Goal: Task Accomplishment & Management: Use online tool/utility

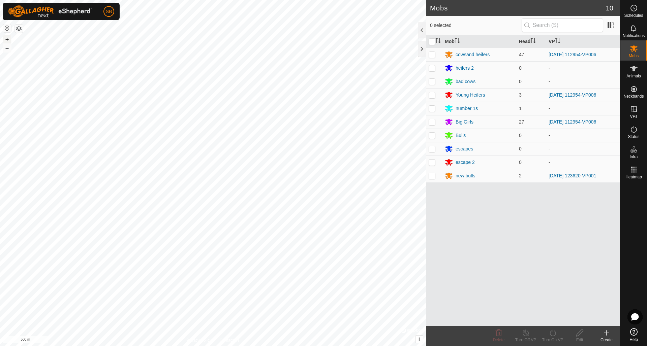
click at [7, 40] on button "+" at bounding box center [7, 39] width 8 height 8
click at [19, 25] on button "button" at bounding box center [19, 29] width 8 height 8
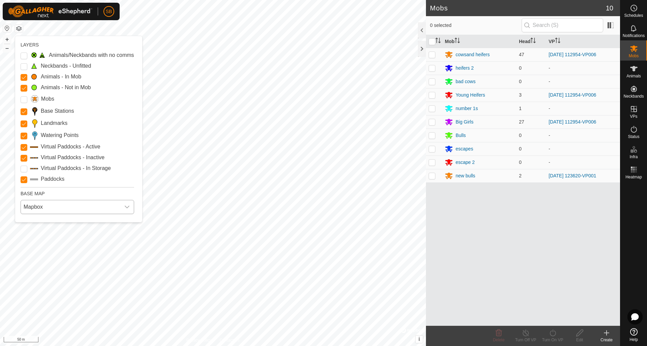
click at [91, 211] on span "Mapbox" at bounding box center [70, 206] width 99 height 13
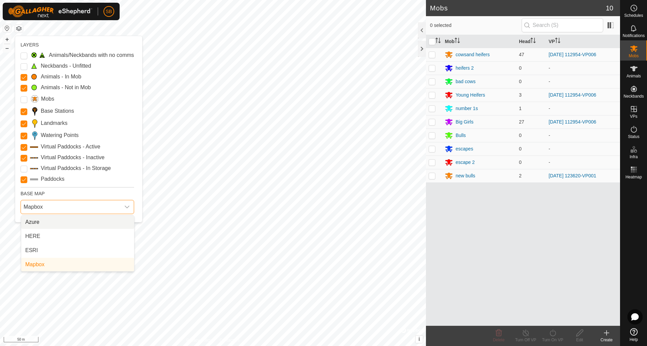
click at [97, 224] on li "Azure" at bounding box center [77, 222] width 113 height 13
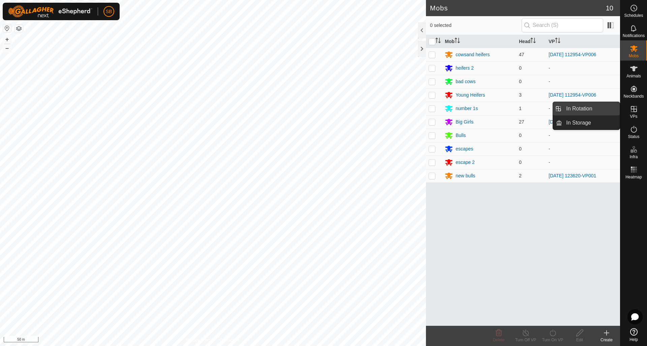
click at [602, 107] on link "In Rotation" at bounding box center [591, 108] width 58 height 13
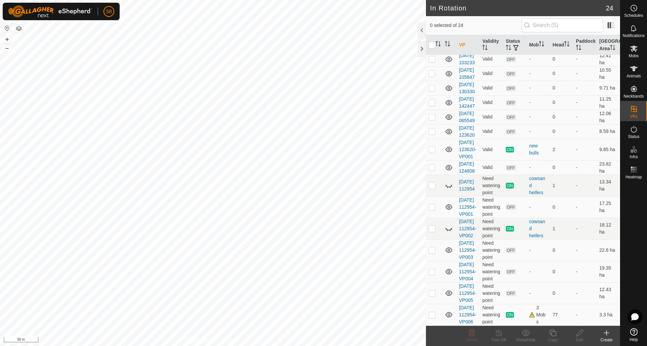
scroll to position [310, 0]
click at [434, 312] on p-checkbox at bounding box center [432, 314] width 7 height 5
checkbox input "true"
click at [553, 335] on icon at bounding box center [552, 333] width 8 height 8
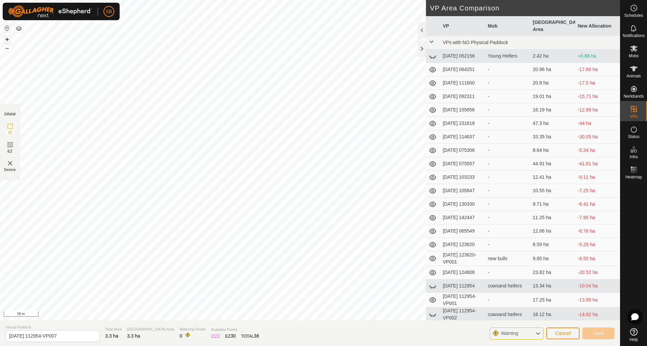
click at [7, 39] on button "+" at bounding box center [7, 39] width 8 height 8
click at [9, 50] on button "–" at bounding box center [7, 48] width 8 height 8
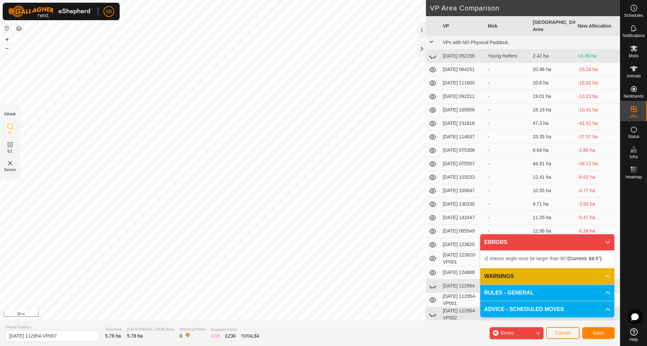
click at [82, 115] on div "IZ interior angle must be larger than 80° (Current: 69.5°) . + – ⇧ i 50 m" at bounding box center [213, 160] width 426 height 321
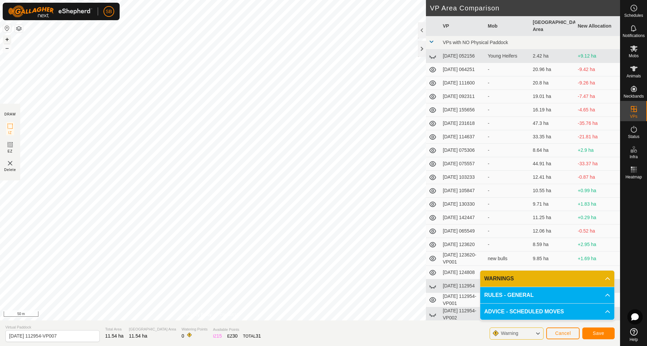
click at [6, 40] on button "+" at bounding box center [7, 39] width 8 height 8
click at [8, 49] on button "–" at bounding box center [7, 48] width 8 height 8
click at [601, 332] on span "Save" at bounding box center [598, 333] width 11 height 5
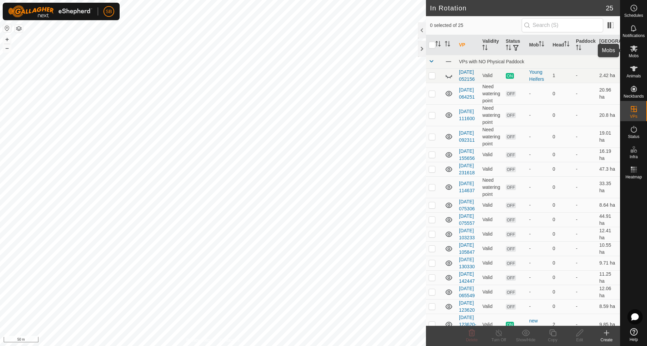
click at [636, 54] on span "Mobs" at bounding box center [634, 56] width 10 height 4
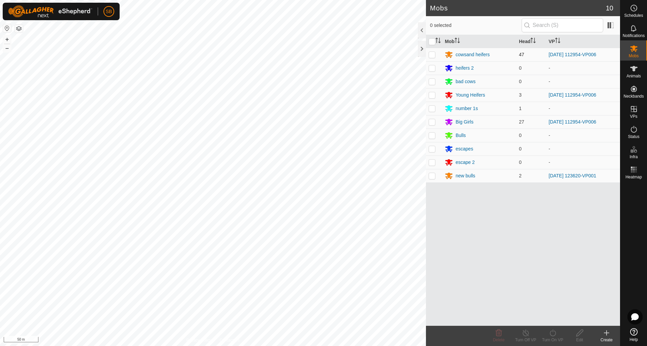
click at [433, 55] on p-checkbox at bounding box center [432, 54] width 7 height 5
checkbox input "true"
click at [434, 93] on p-checkbox at bounding box center [432, 94] width 7 height 5
checkbox input "true"
click at [432, 120] on p-checkbox at bounding box center [432, 121] width 7 height 5
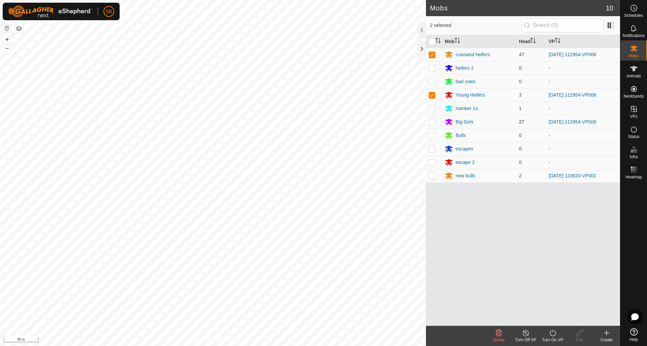
checkbox input "true"
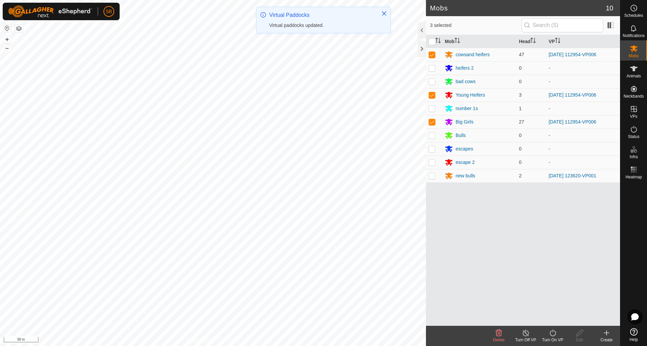
click at [550, 334] on icon at bounding box center [552, 333] width 6 height 7
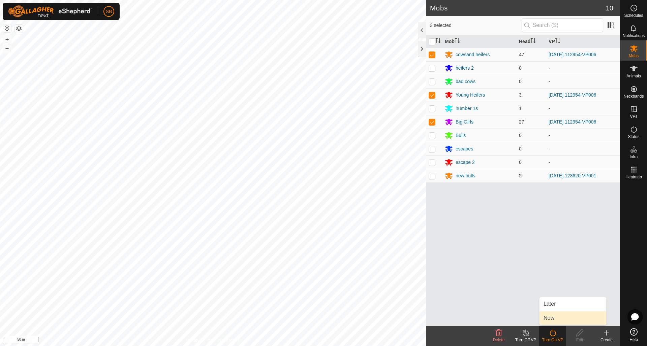
click at [555, 321] on link "Now" at bounding box center [572, 318] width 67 height 13
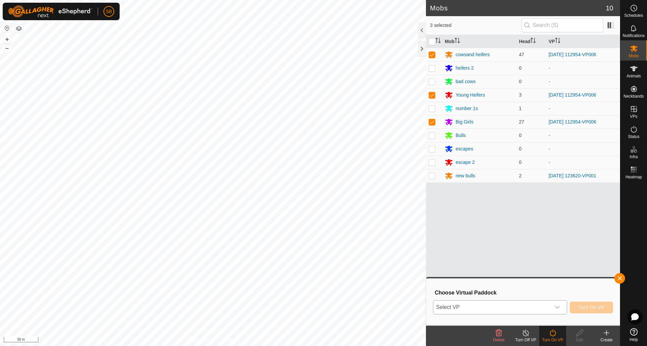
click at [559, 308] on icon "dropdown trigger" at bounding box center [556, 307] width 5 height 5
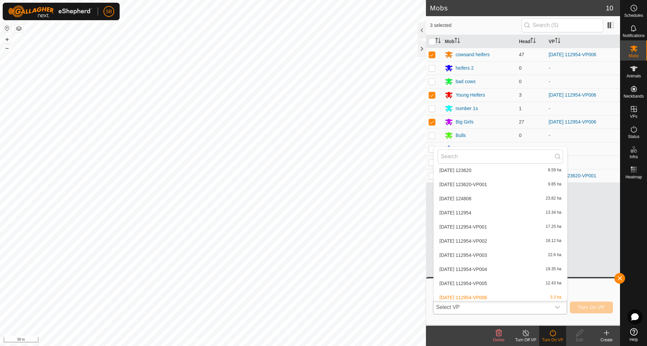
scroll to position [234, 0]
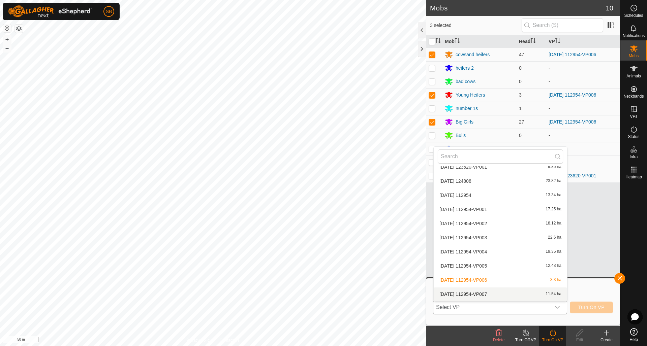
click at [550, 294] on li "[DATE] 112954-VP007 11.54 ha" at bounding box center [500, 294] width 133 height 13
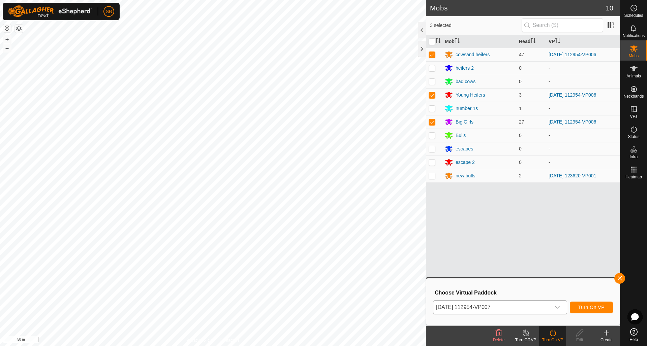
click at [587, 306] on span "Turn On VP" at bounding box center [591, 307] width 26 height 5
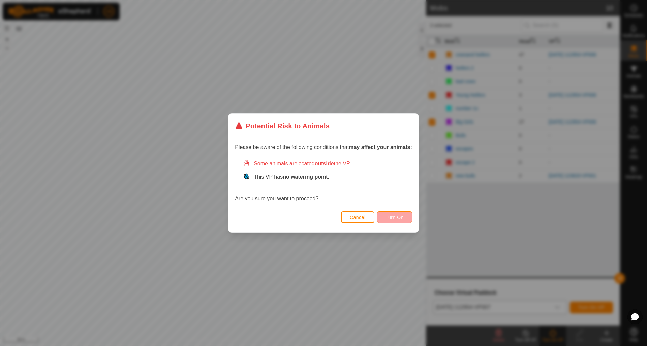
click at [399, 219] on span "Turn On" at bounding box center [394, 217] width 18 height 5
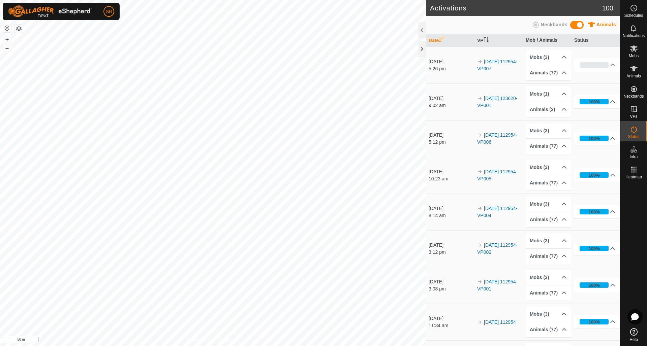
click at [23, 28] on button "button" at bounding box center [19, 29] width 8 height 8
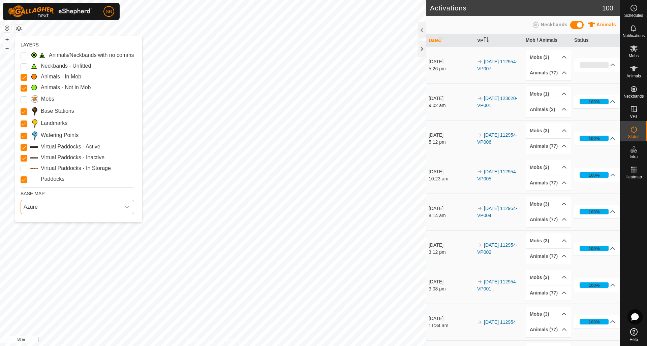
click at [56, 210] on span "Azure" at bounding box center [70, 206] width 99 height 13
click at [83, 267] on li "Mapbox" at bounding box center [77, 264] width 113 height 13
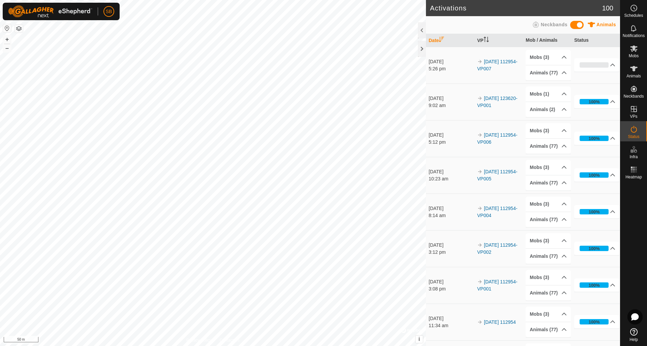
click at [22, 29] on button "button" at bounding box center [19, 29] width 8 height 8
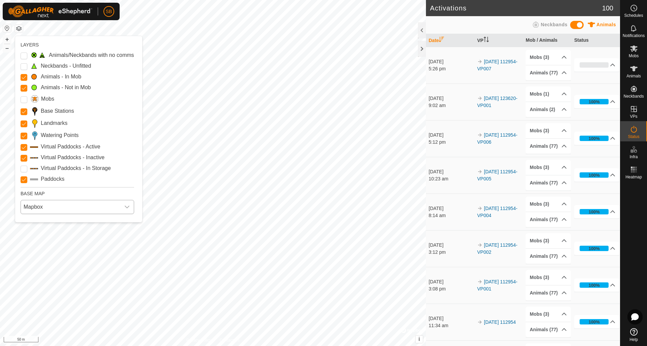
click at [89, 208] on span "Mapbox" at bounding box center [70, 206] width 99 height 13
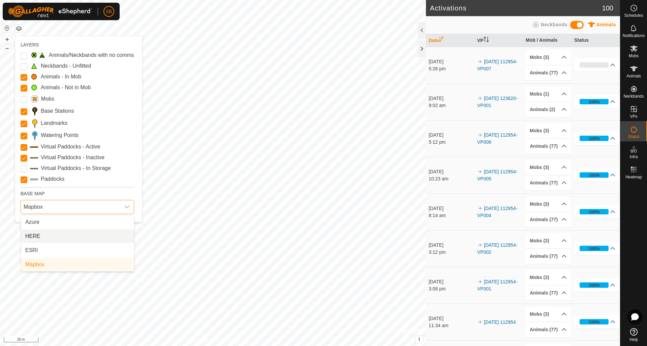
click at [90, 234] on li "HERE" at bounding box center [77, 236] width 113 height 13
click at [108, 206] on span "HERE" at bounding box center [70, 206] width 99 height 13
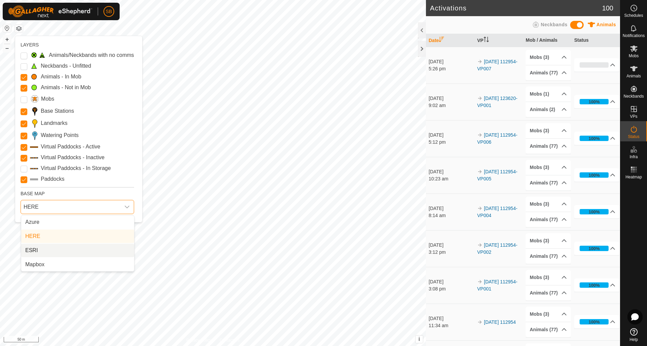
click at [100, 249] on li "ESRI" at bounding box center [77, 250] width 113 height 13
click at [105, 209] on span "ESRI" at bounding box center [70, 206] width 99 height 13
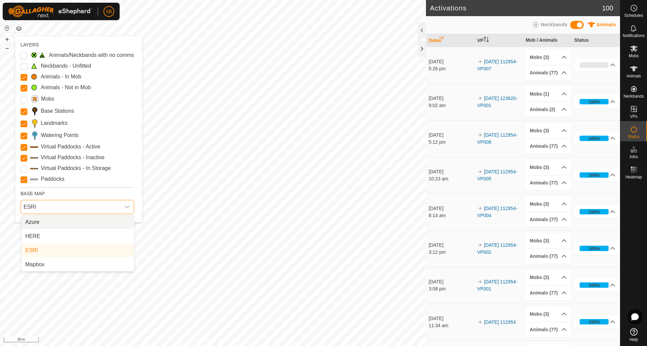
click at [105, 223] on li "Azure" at bounding box center [77, 222] width 113 height 13
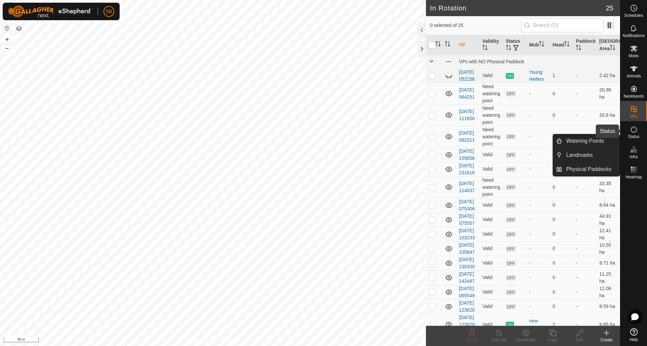
click at [634, 135] on span "Status" at bounding box center [633, 137] width 11 height 4
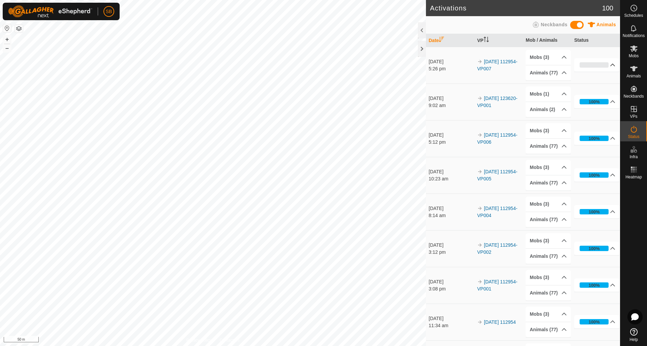
click at [603, 66] on div "0%" at bounding box center [593, 64] width 29 height 5
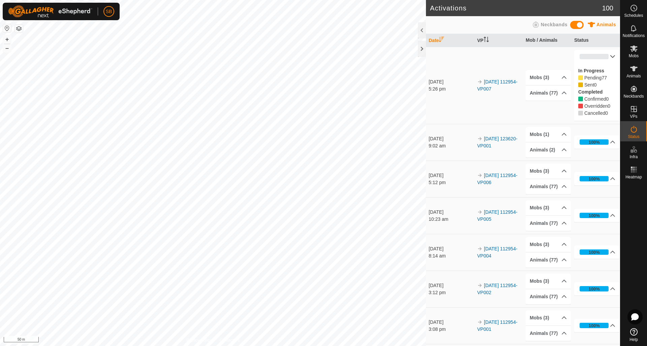
click at [608, 58] on p-accordion-header "0%" at bounding box center [596, 56] width 45 height 13
